Goal: Information Seeking & Learning: Find specific page/section

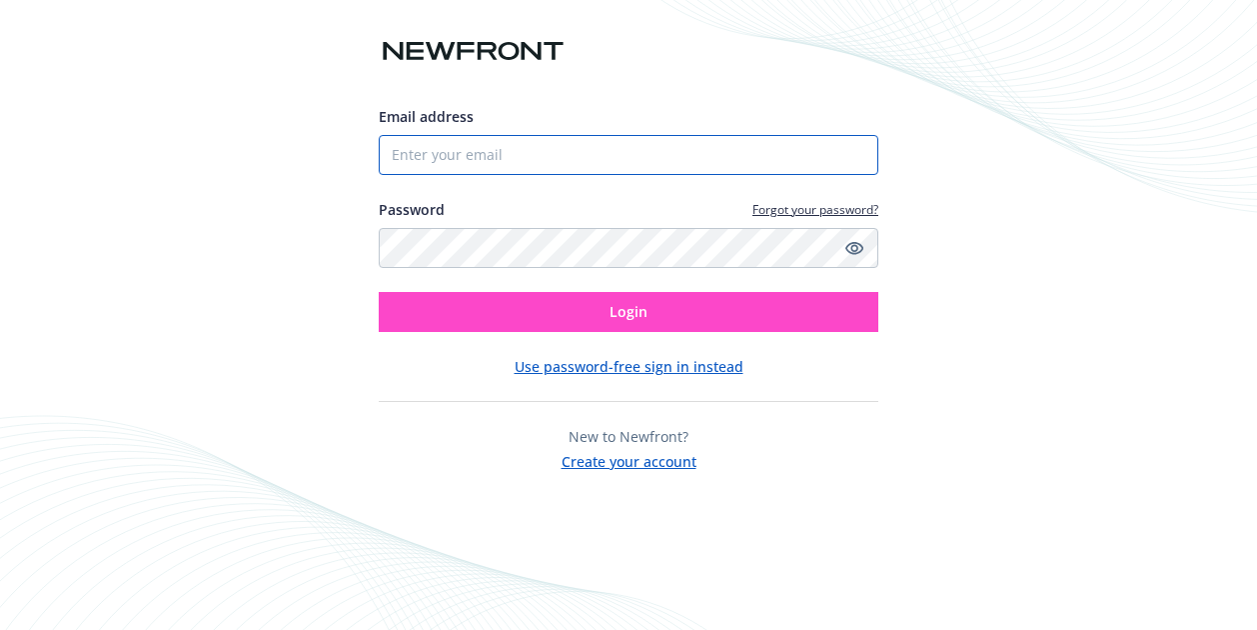
type input "[EMAIL_ADDRESS][DOMAIN_NAME]"
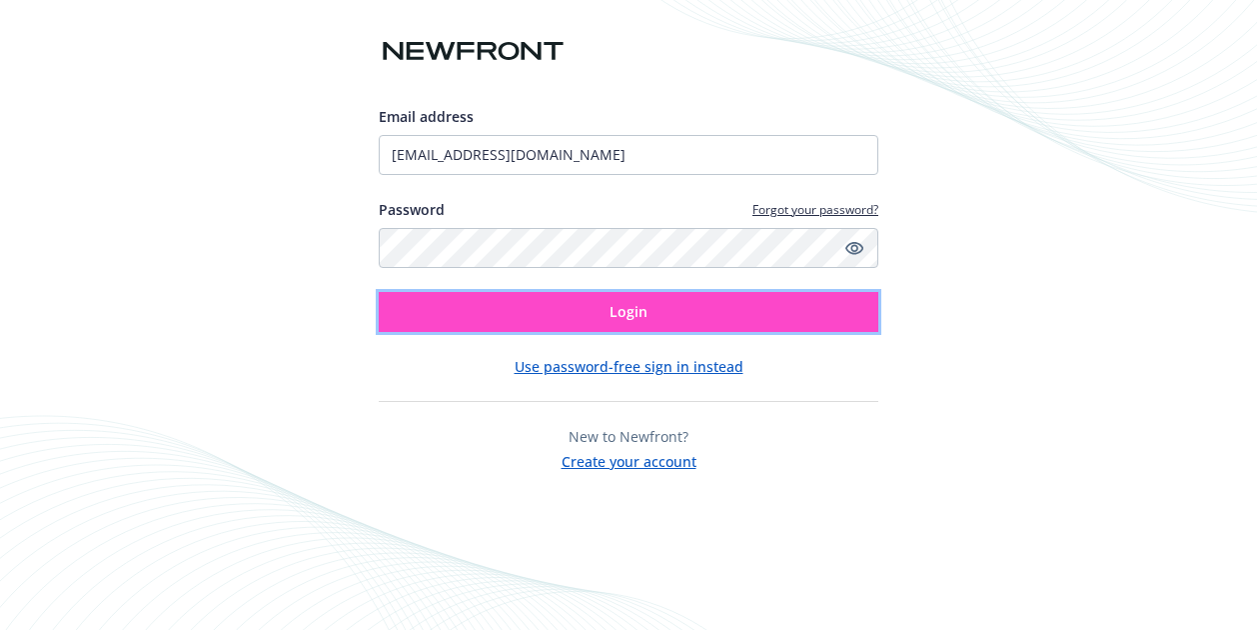
click at [632, 309] on span "Login" at bounding box center [629, 311] width 38 height 19
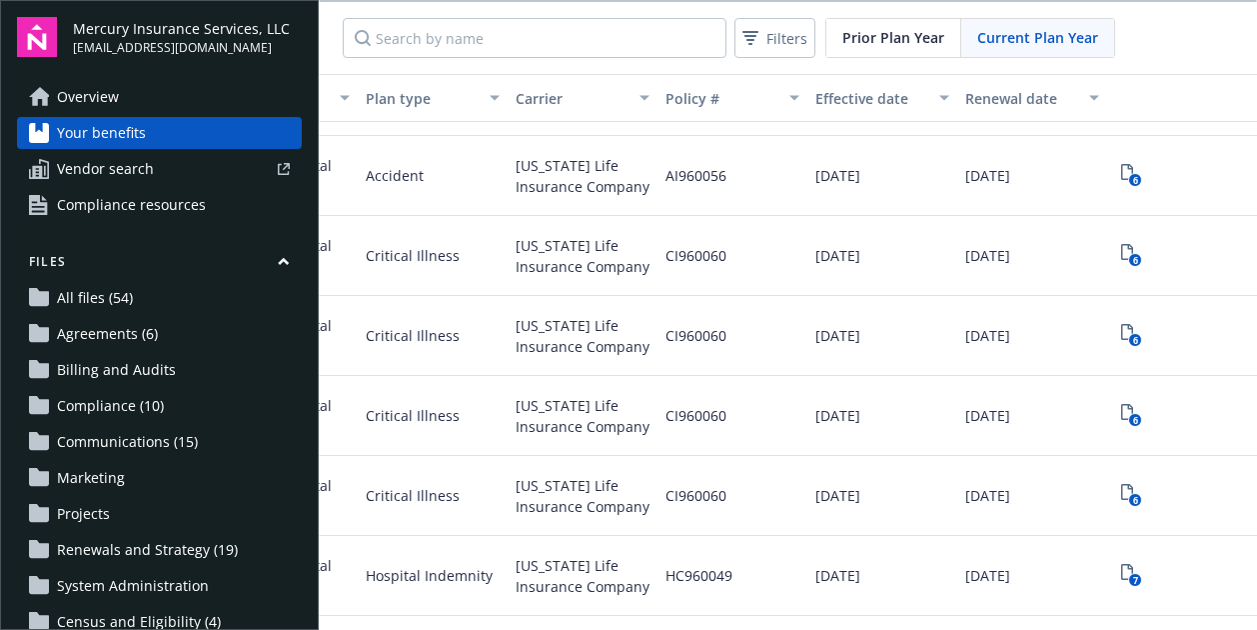
click at [119, 102] on link "Overview" at bounding box center [159, 97] width 285 height 32
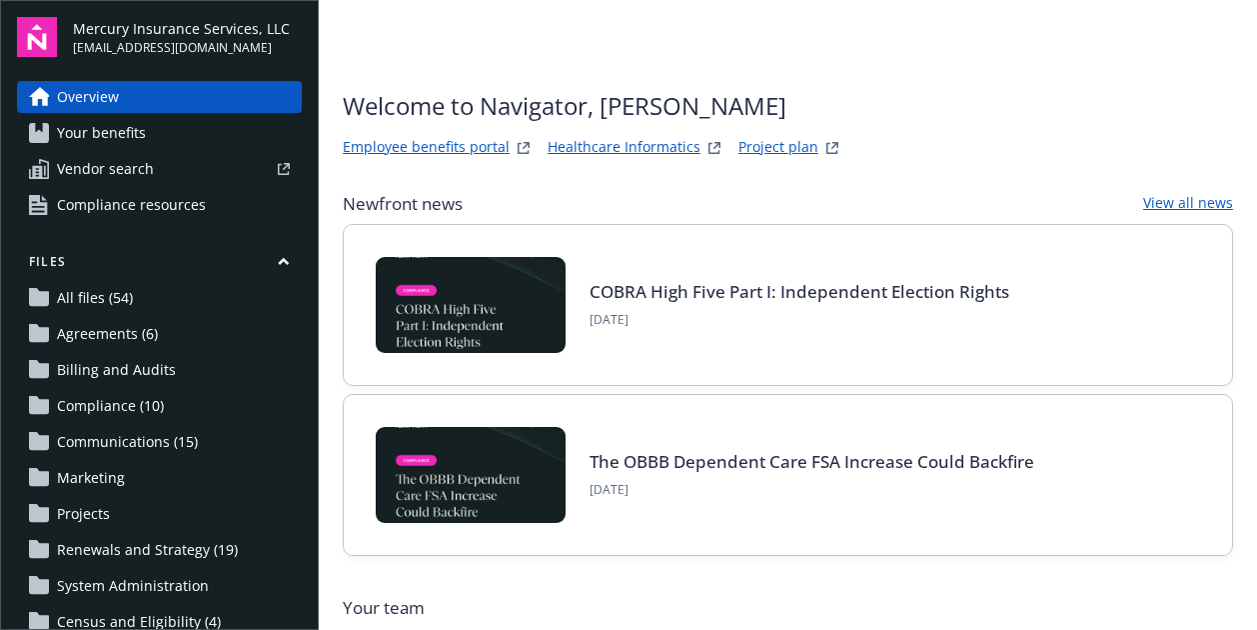
click at [163, 159] on link "Vendor search" at bounding box center [159, 169] width 285 height 32
click at [166, 133] on link "Your benefits" at bounding box center [159, 133] width 285 height 32
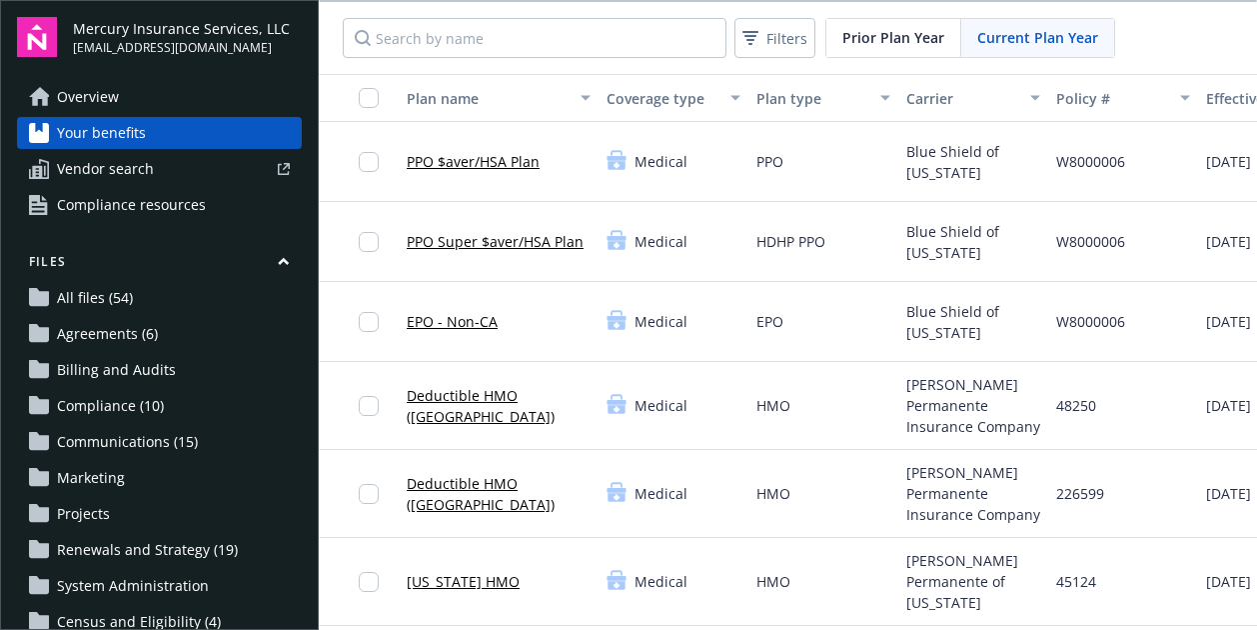
click at [160, 89] on link "Overview" at bounding box center [159, 97] width 285 height 32
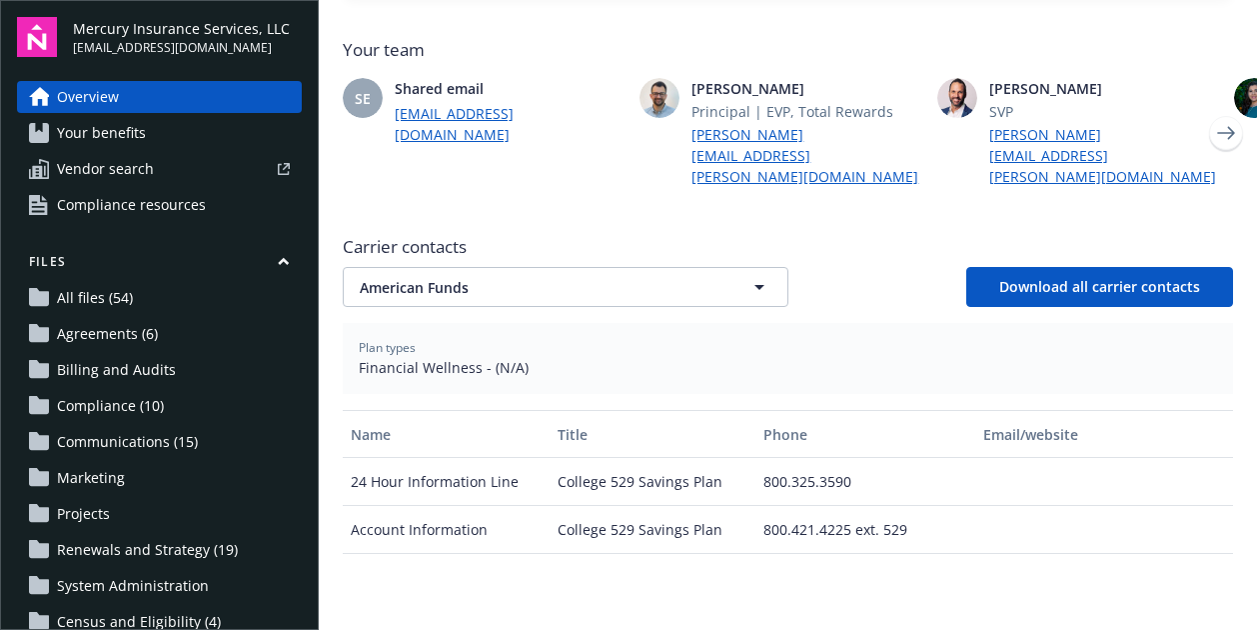
scroll to position [559, 0]
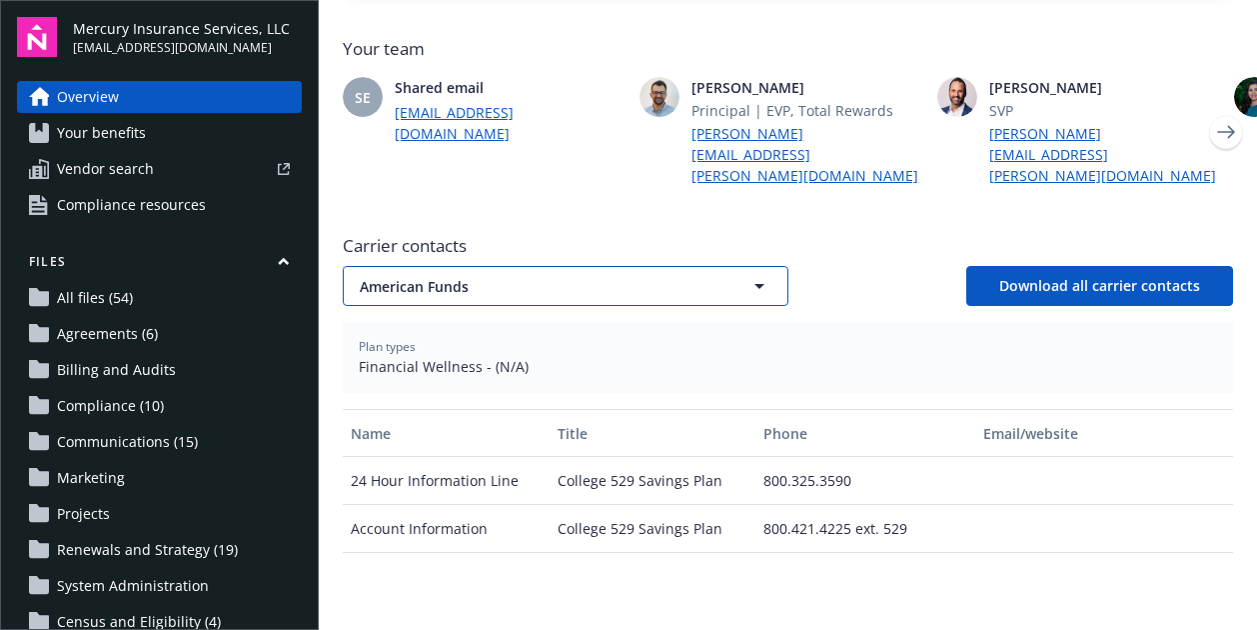
click at [748, 274] on icon "button" at bounding box center [760, 286] width 24 height 24
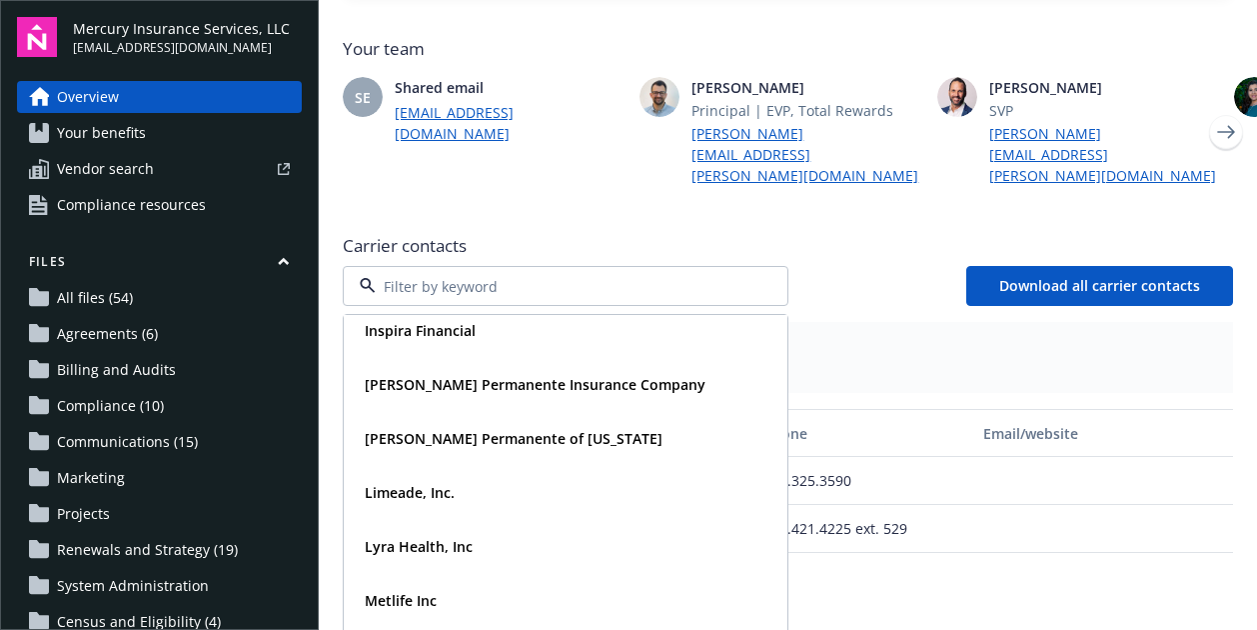
scroll to position [364, 0]
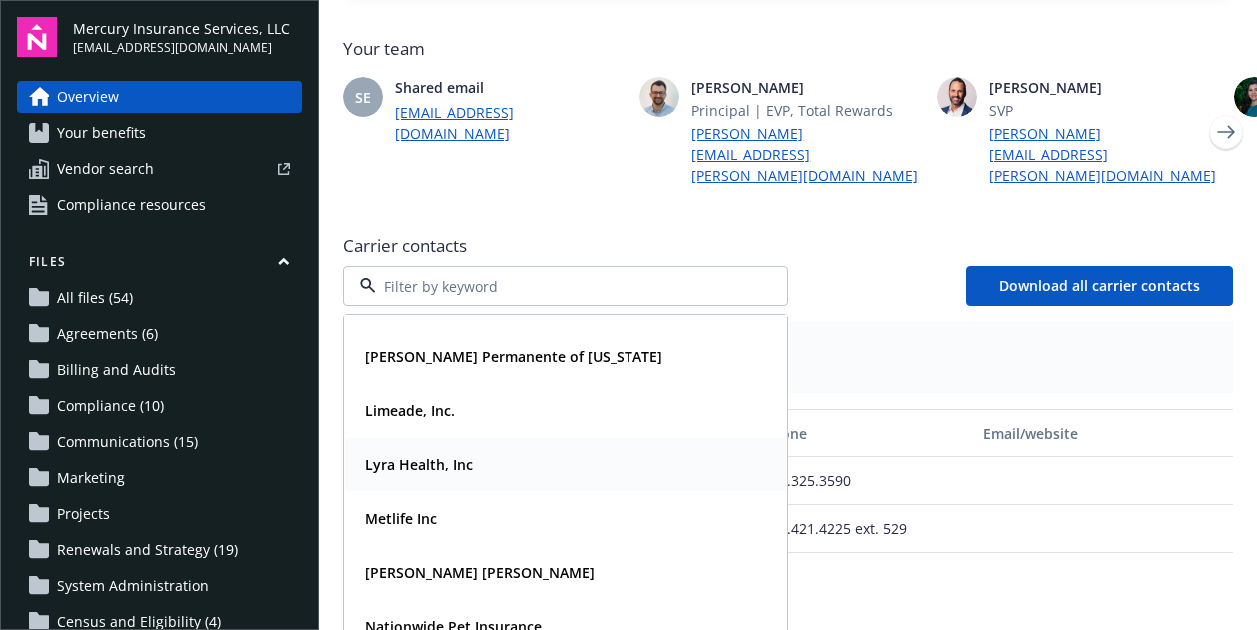
click at [410, 455] on strong "Lyra Health, Inc" at bounding box center [419, 464] width 108 height 19
